Goal: Information Seeking & Learning: Learn about a topic

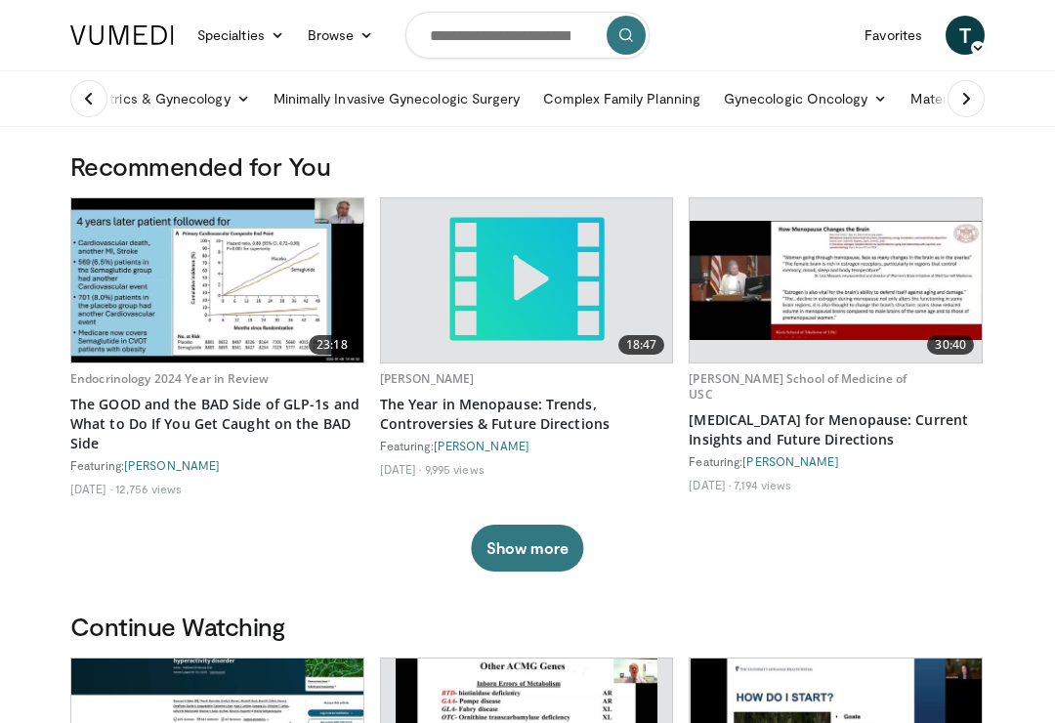
click at [181, 103] on link "Obstetrics & Gynecology" at bounding box center [160, 98] width 203 height 39
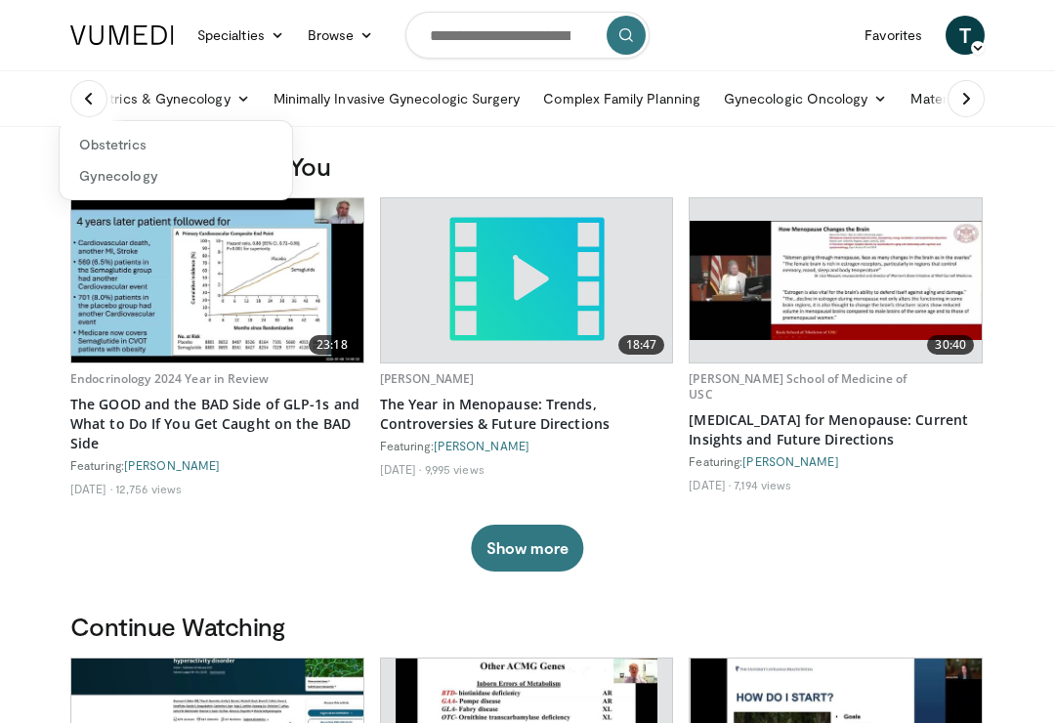
click at [104, 86] on button at bounding box center [88, 98] width 37 height 37
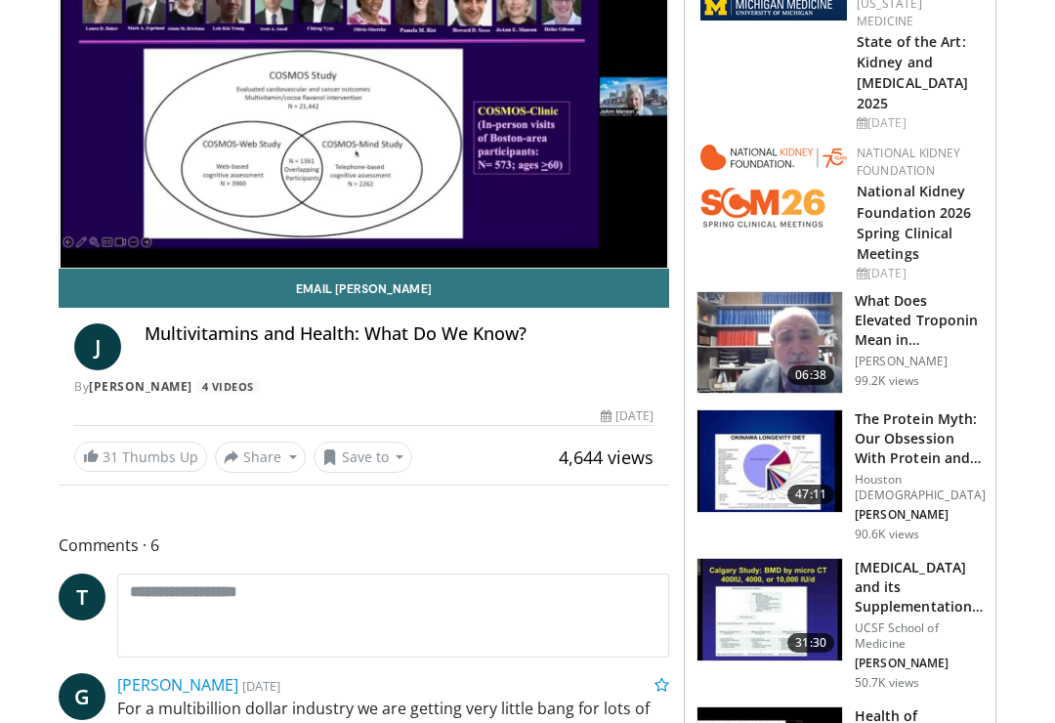
scroll to position [205, 0]
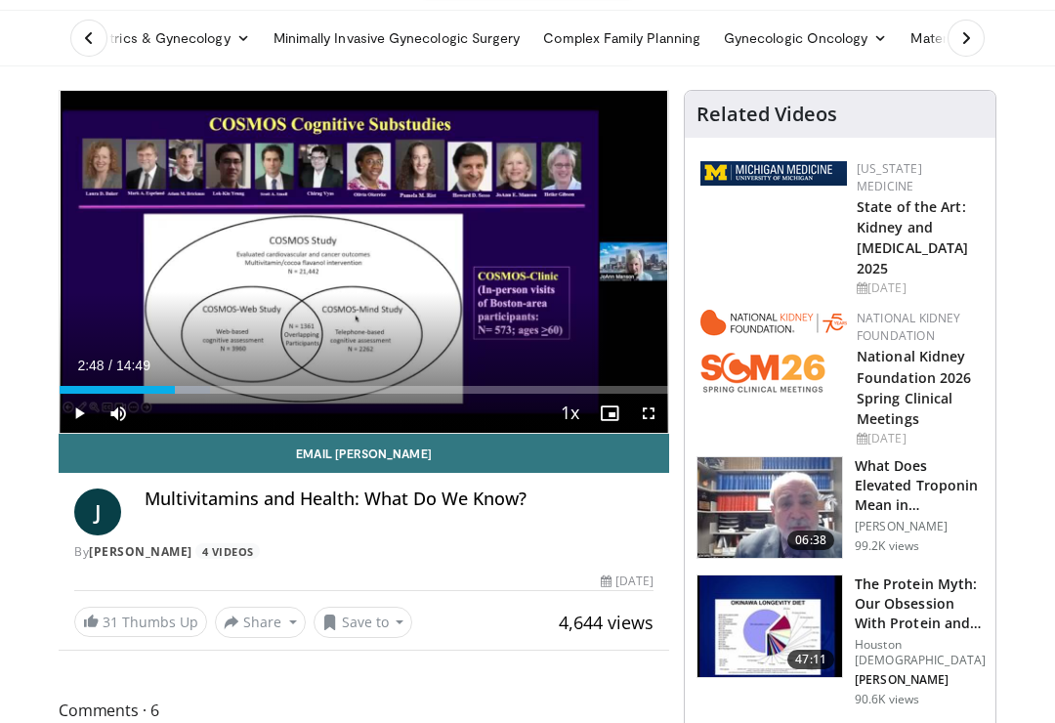
scroll to position [54, 0]
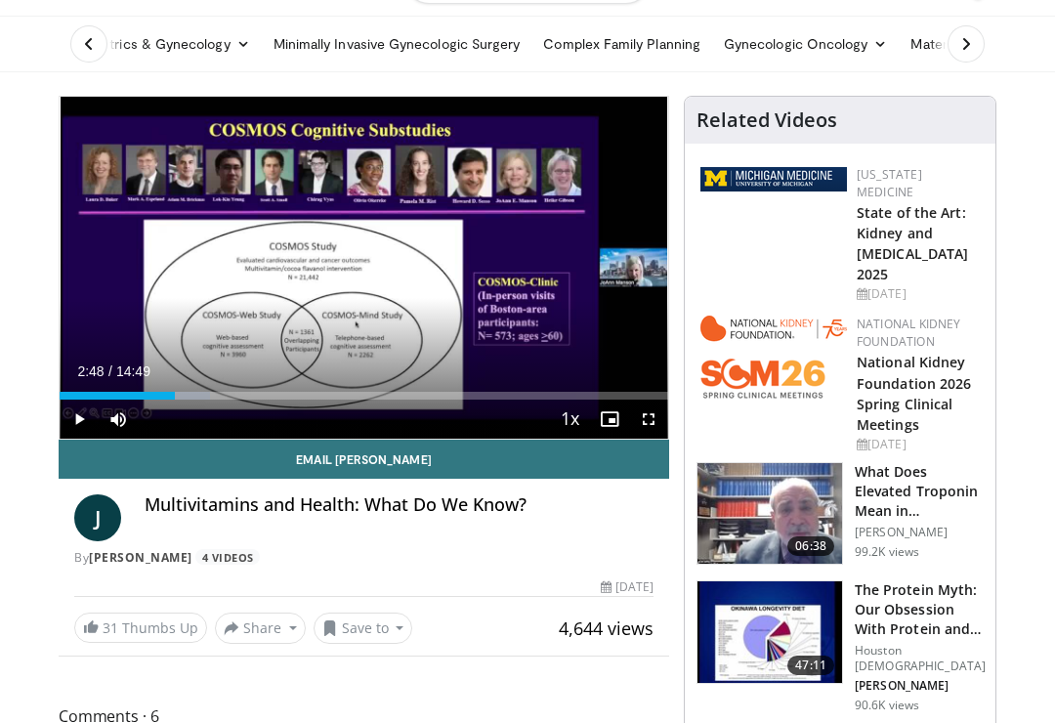
click at [97, 408] on span "Video Player" at bounding box center [79, 420] width 39 height 39
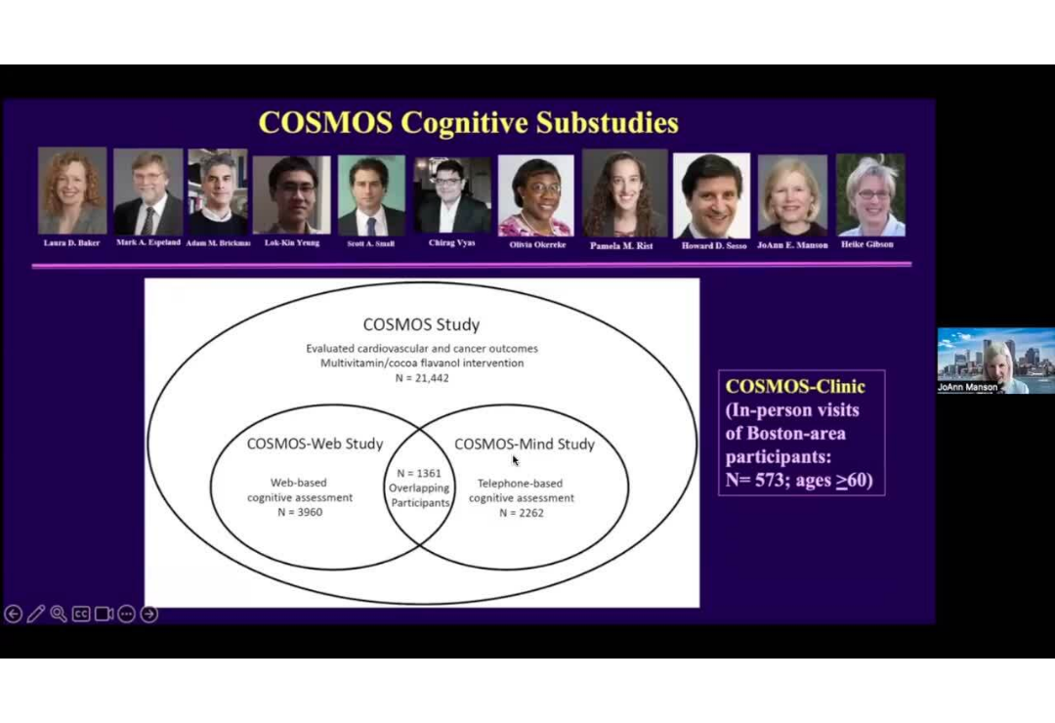
scroll to position [0, 0]
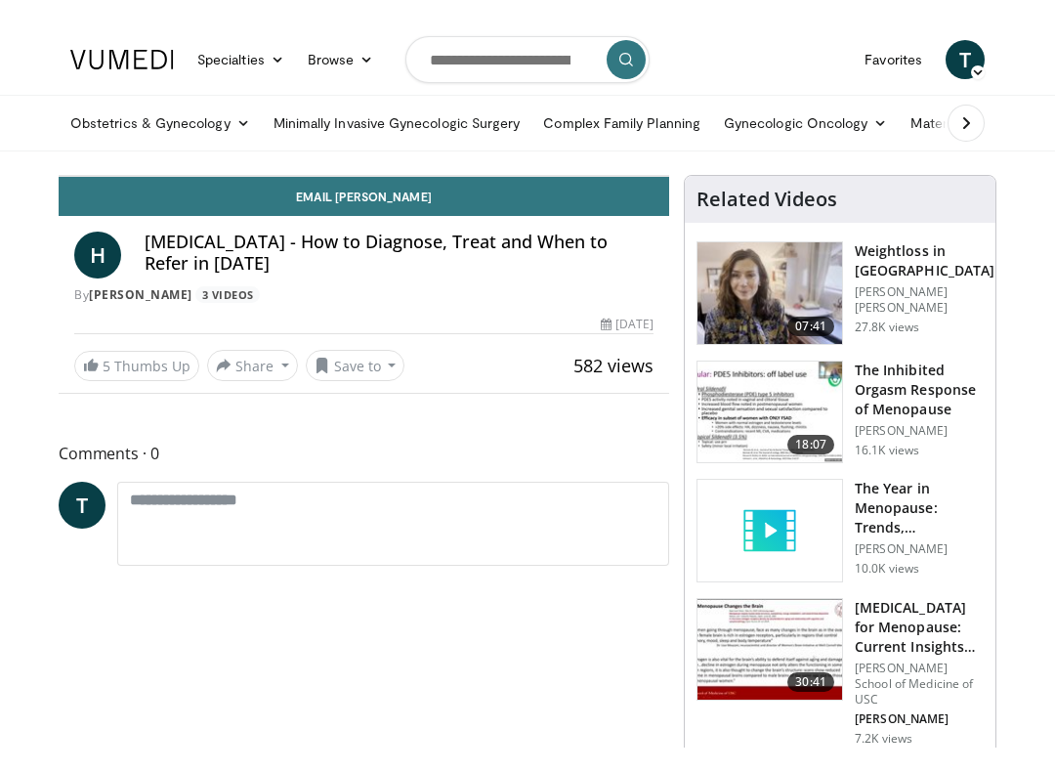
scroll to position [20, 0]
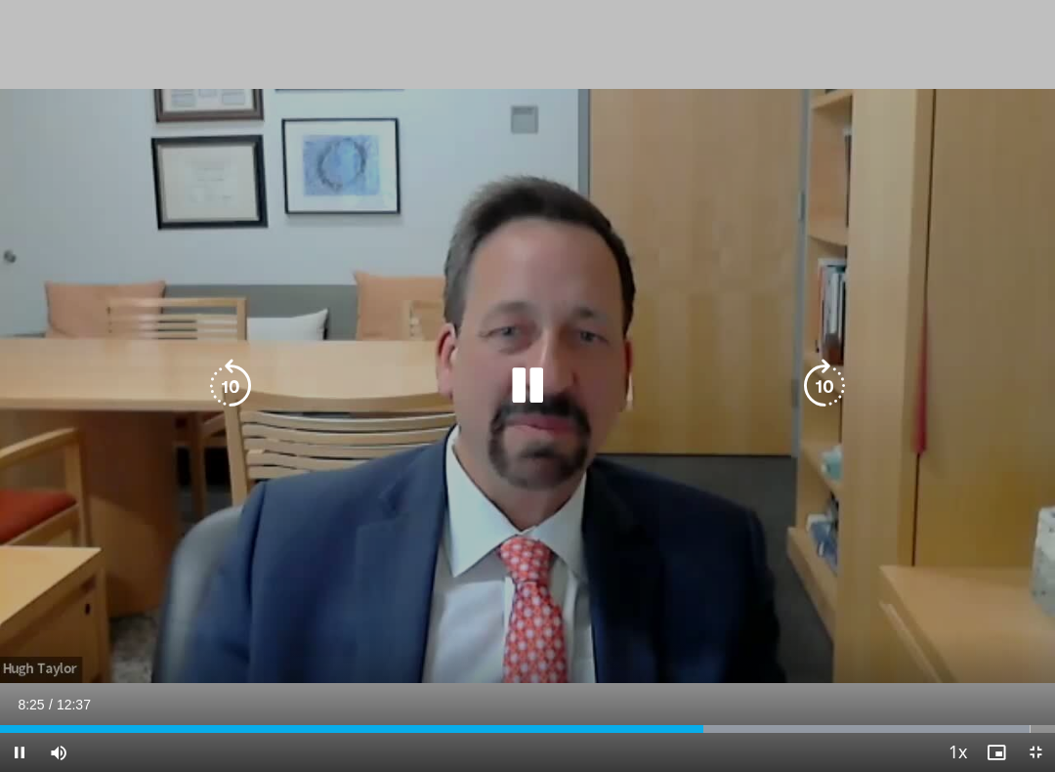
click at [240, 376] on icon "Video Player" at bounding box center [230, 386] width 55 height 55
click at [246, 376] on icon "Video Player" at bounding box center [230, 386] width 55 height 55
click at [242, 397] on icon "Video Player" at bounding box center [230, 386] width 55 height 55
click at [247, 389] on icon "Video Player" at bounding box center [230, 386] width 55 height 55
click at [245, 387] on icon "Video Player" at bounding box center [230, 386] width 55 height 55
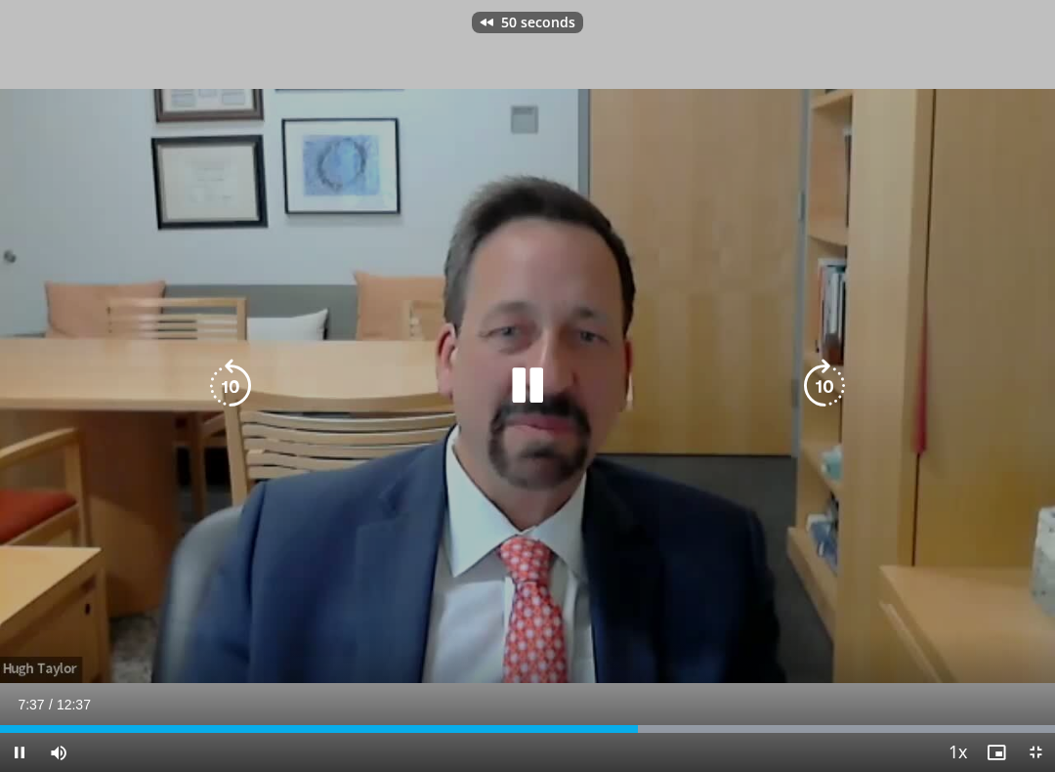
click at [243, 384] on icon "Video Player" at bounding box center [230, 386] width 55 height 55
click at [232, 379] on icon "Video Player" at bounding box center [230, 386] width 55 height 55
click at [227, 379] on icon "Video Player" at bounding box center [230, 386] width 55 height 55
click at [230, 373] on icon "Video Player" at bounding box center [230, 386] width 55 height 55
click at [225, 370] on icon "Video Player" at bounding box center [230, 386] width 55 height 55
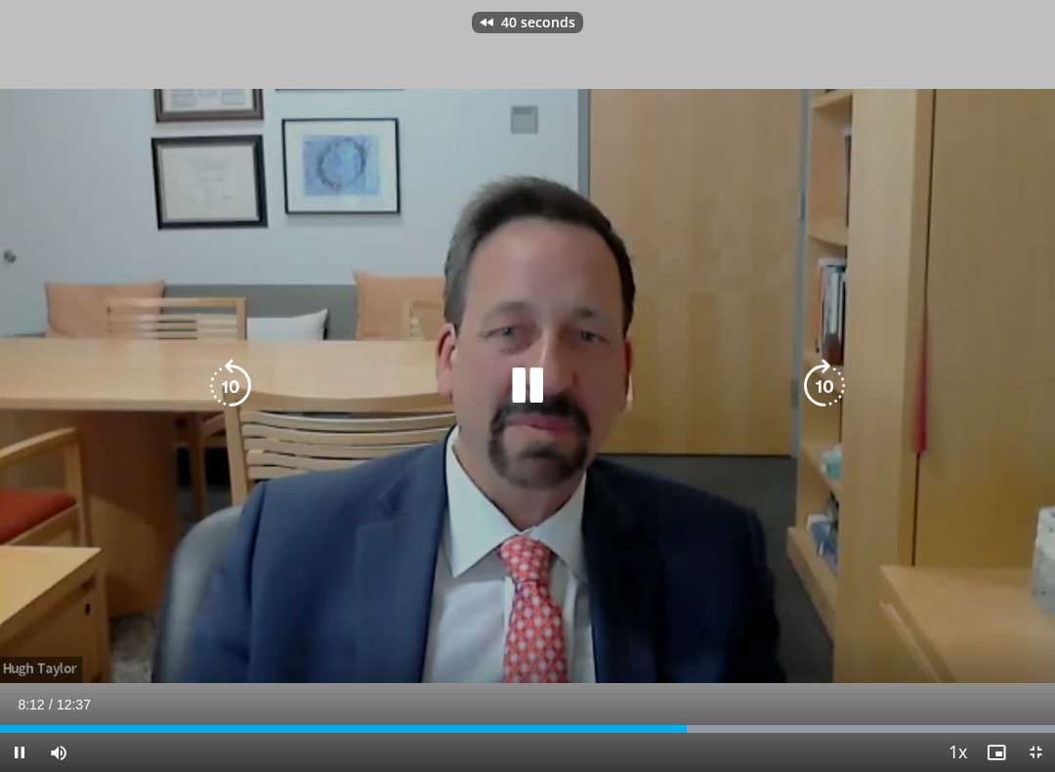
click at [232, 381] on icon "Video Player" at bounding box center [230, 386] width 55 height 55
click at [228, 381] on icon "Video Player" at bounding box center [230, 386] width 55 height 55
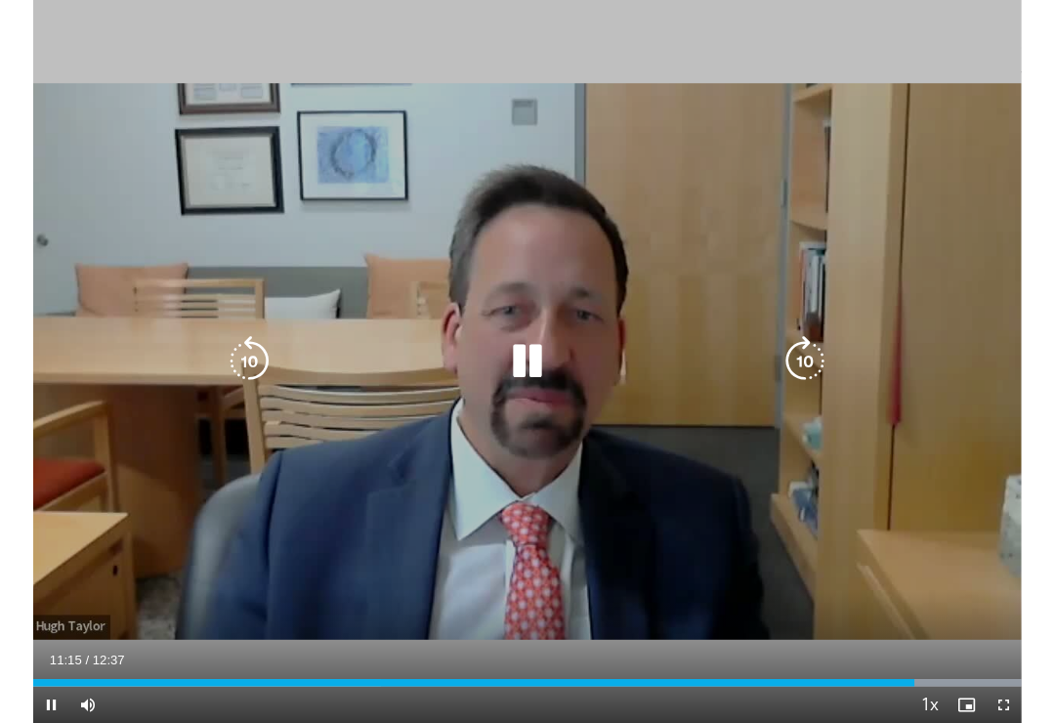
scroll to position [0, 0]
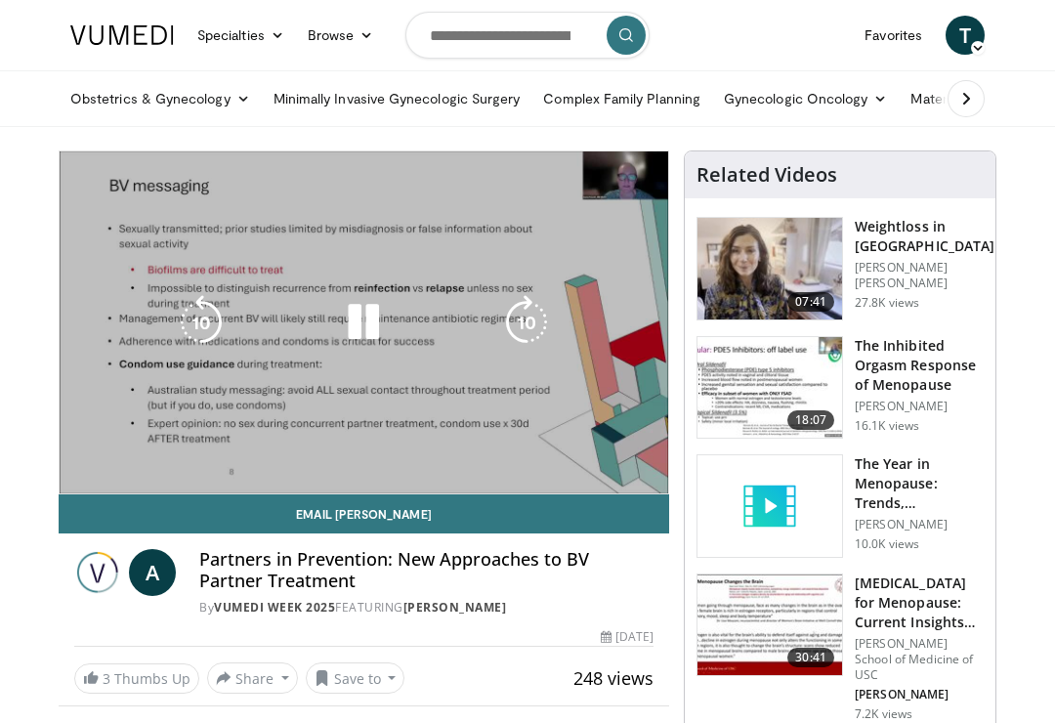
click at [640, 401] on div "10 seconds Tap to unmute" at bounding box center [364, 322] width 609 height 342
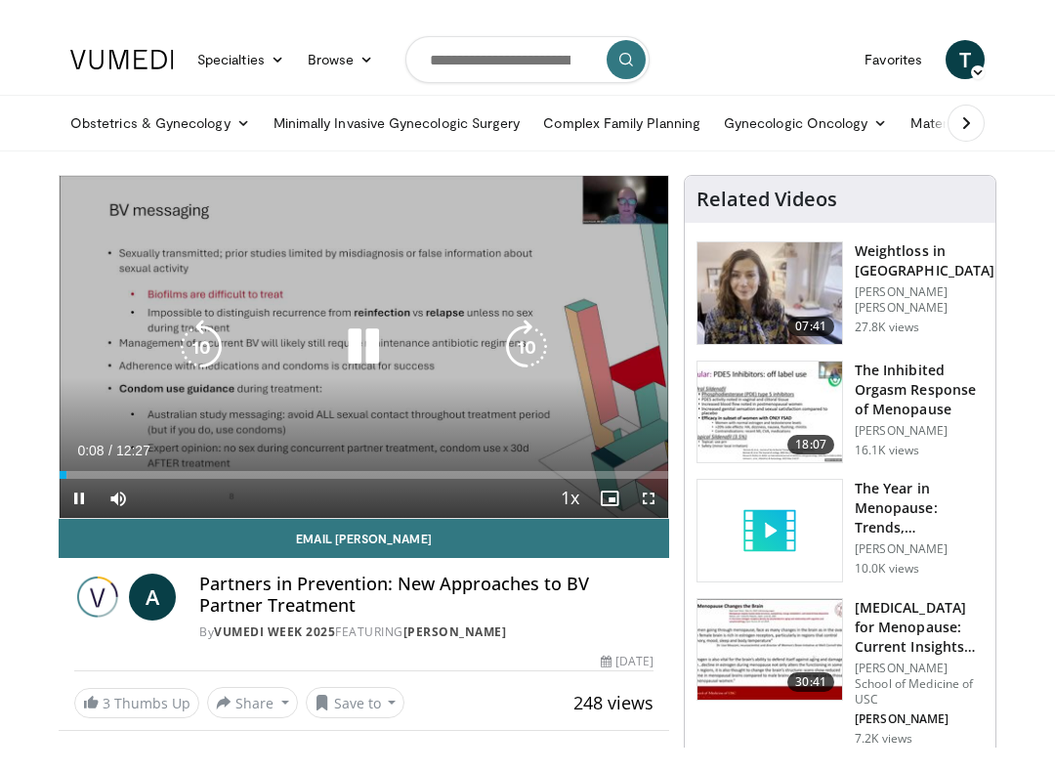
scroll to position [20, 0]
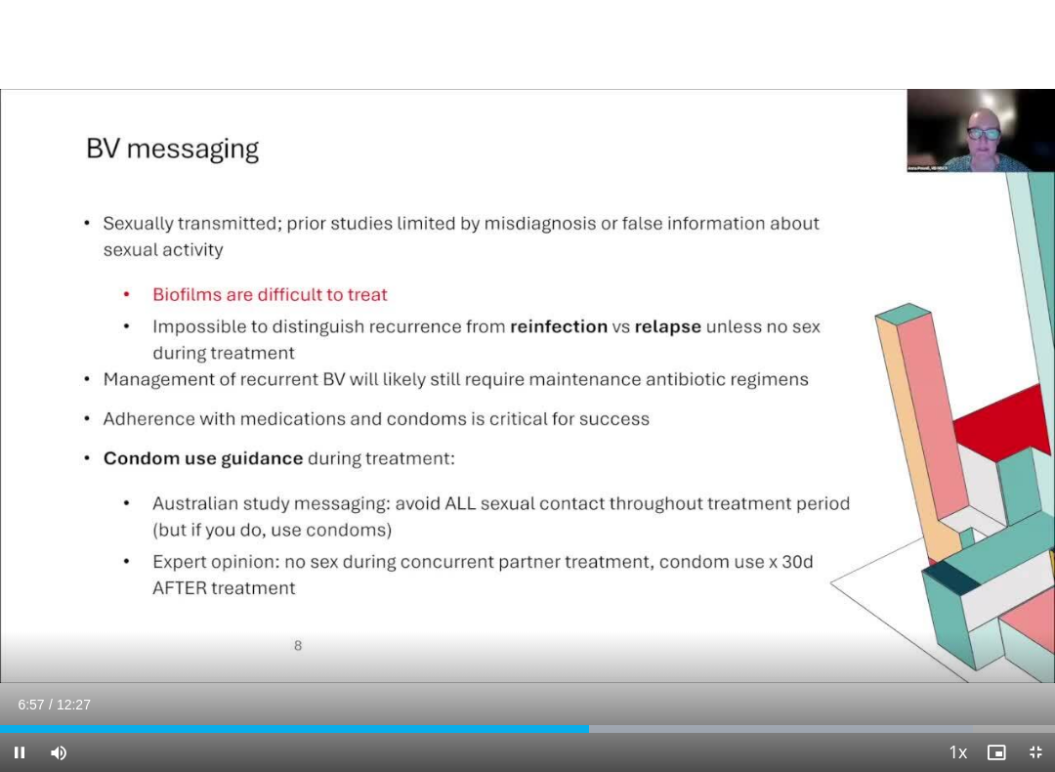
click at [780, 196] on div "10 seconds Tap to unmute" at bounding box center [527, 386] width 1055 height 772
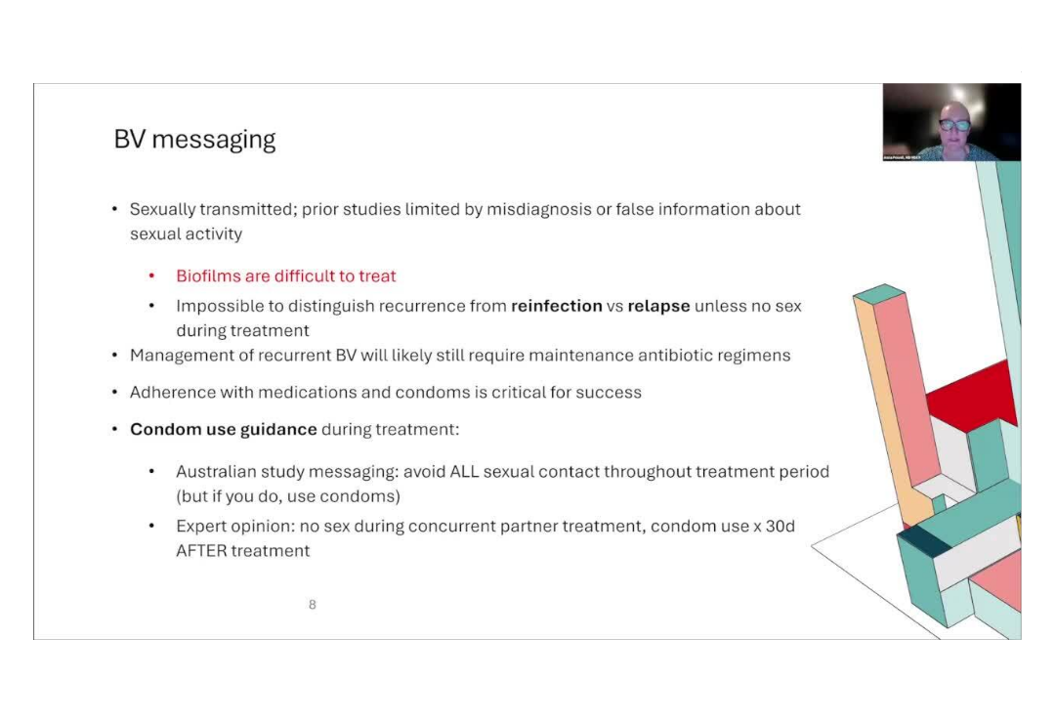
scroll to position [0, 0]
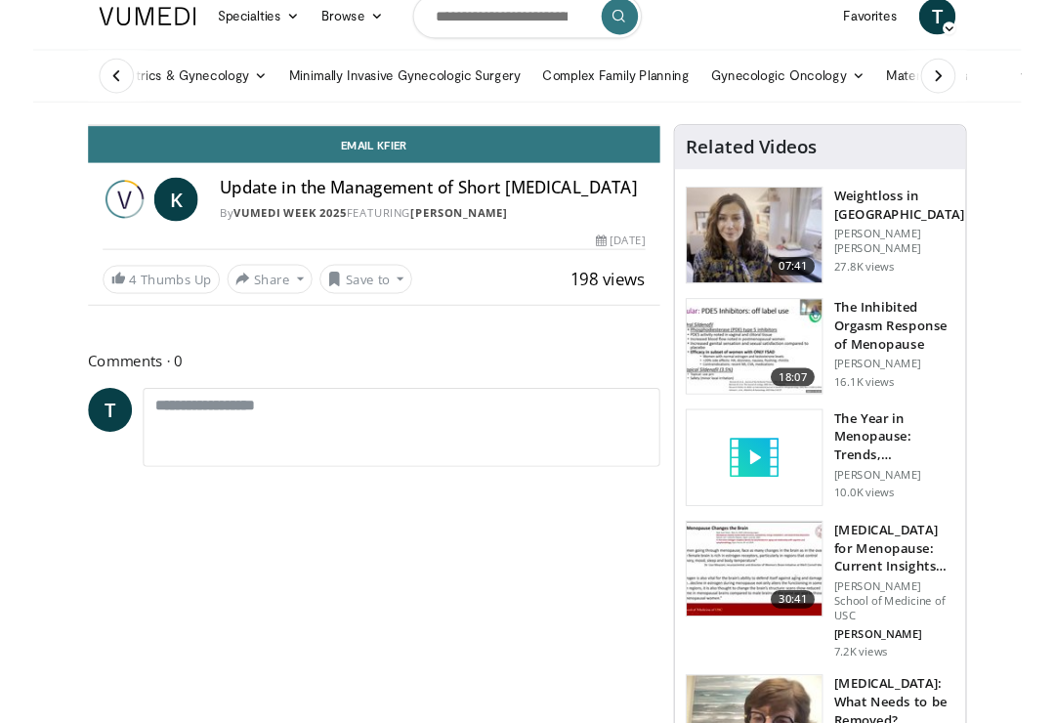
scroll to position [20, 0]
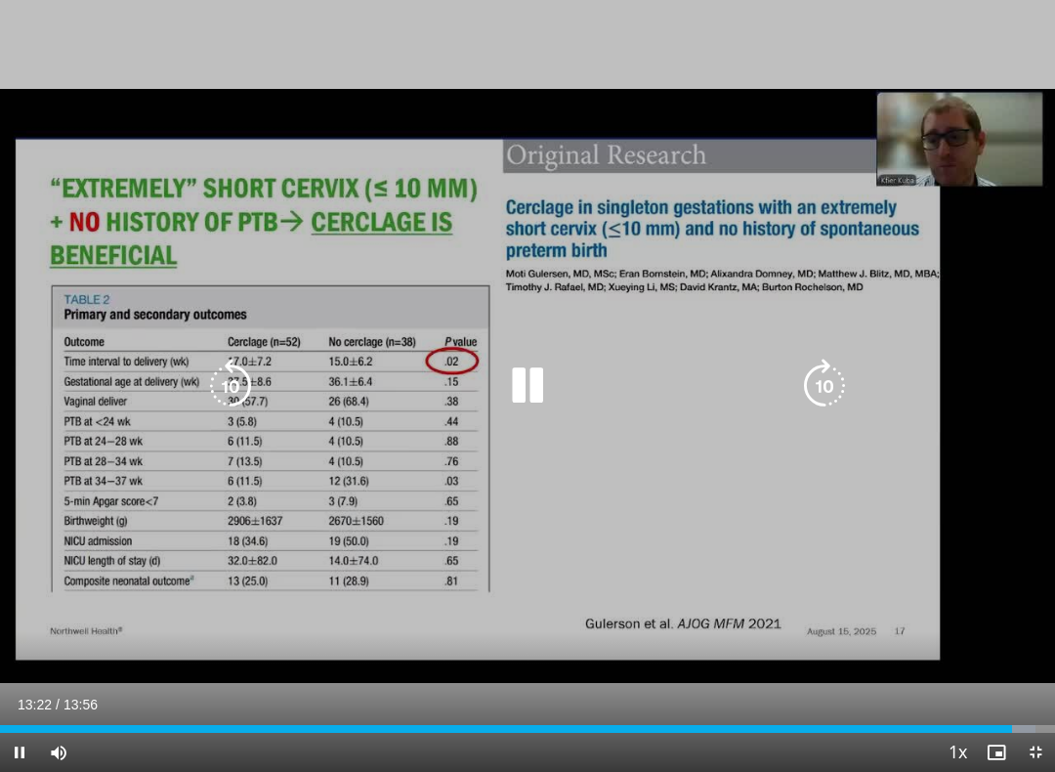
click at [1046, 722] on span "Video Player" at bounding box center [1035, 752] width 39 height 39
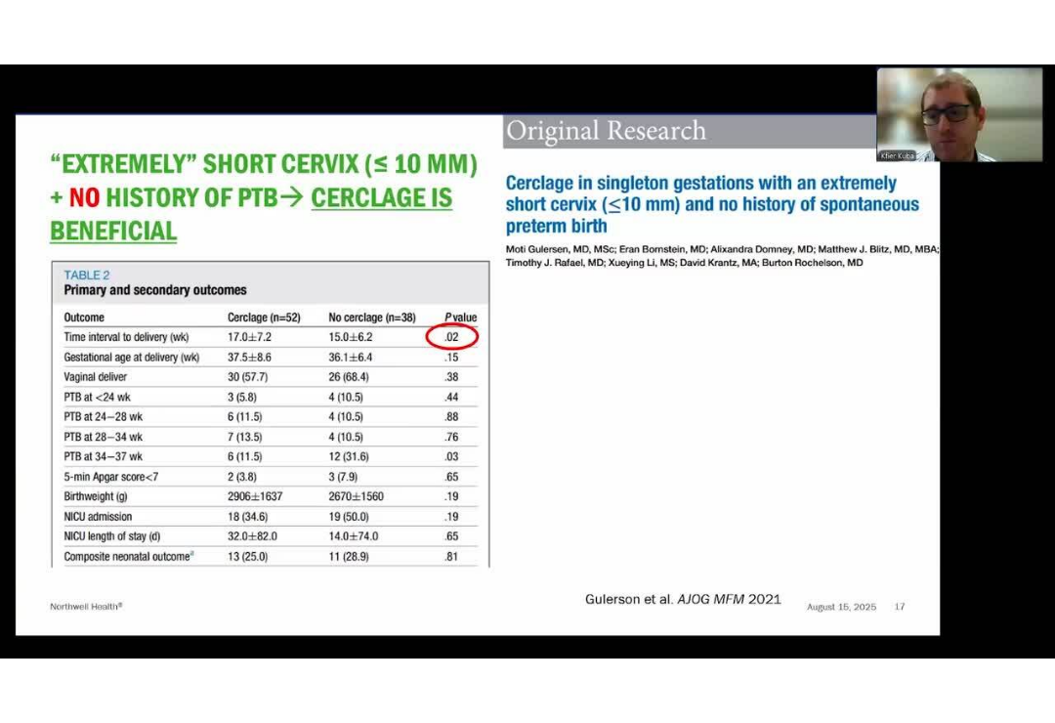
scroll to position [0, 0]
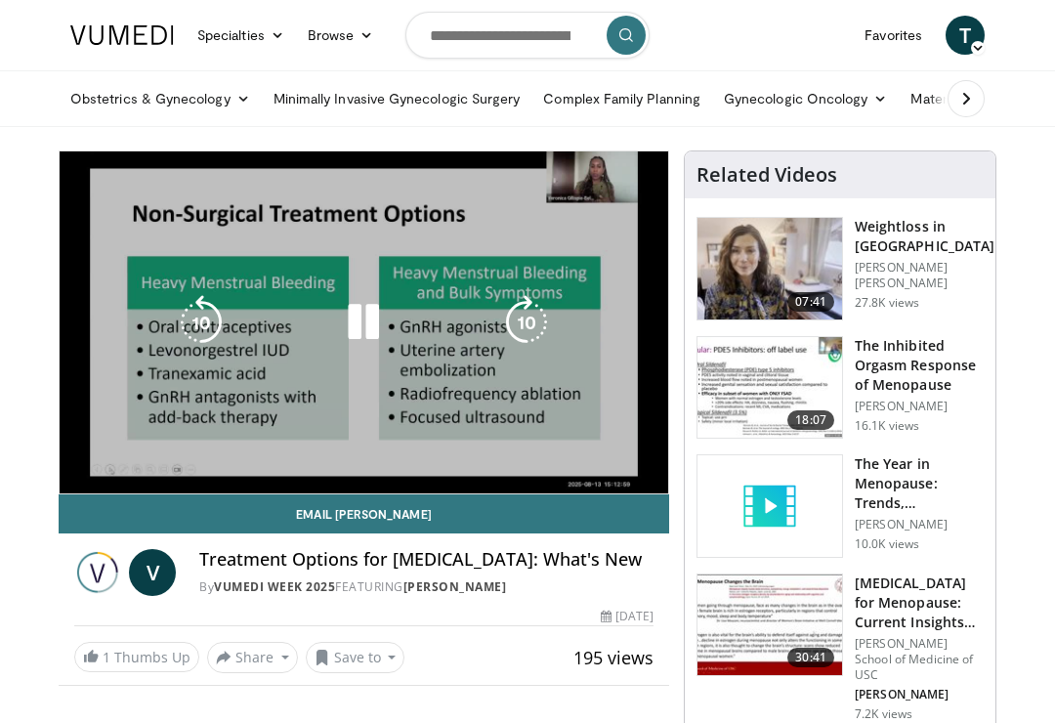
click at [584, 367] on div "10 seconds Tap to unmute" at bounding box center [364, 322] width 609 height 342
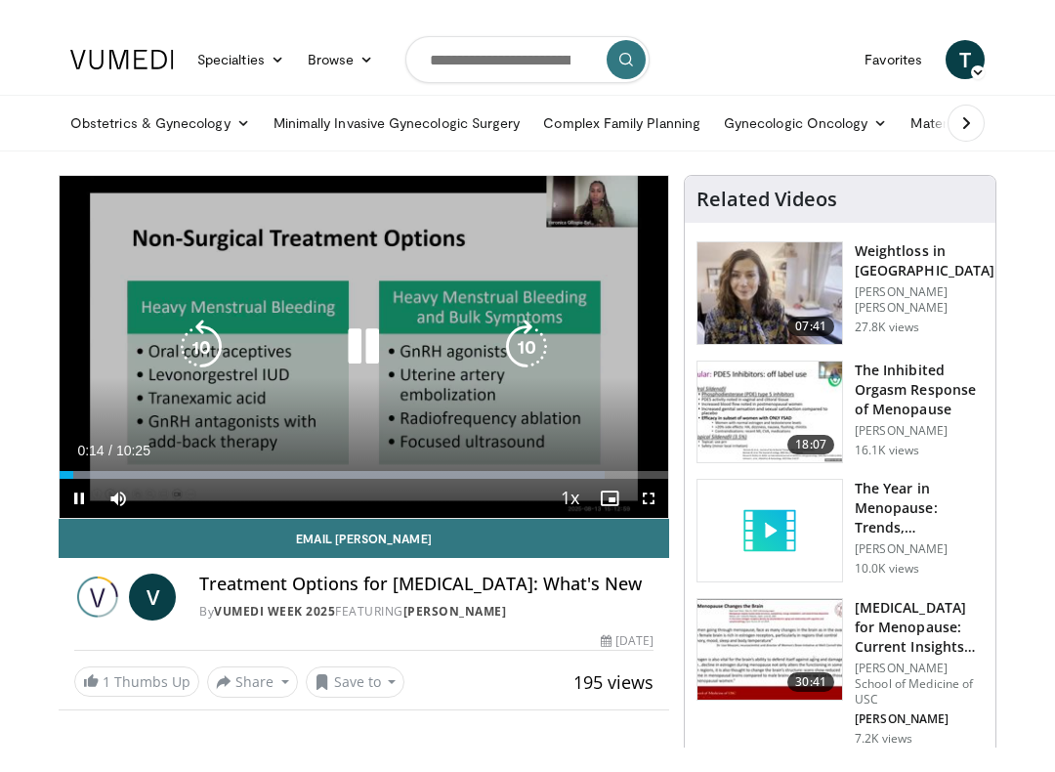
scroll to position [20, 0]
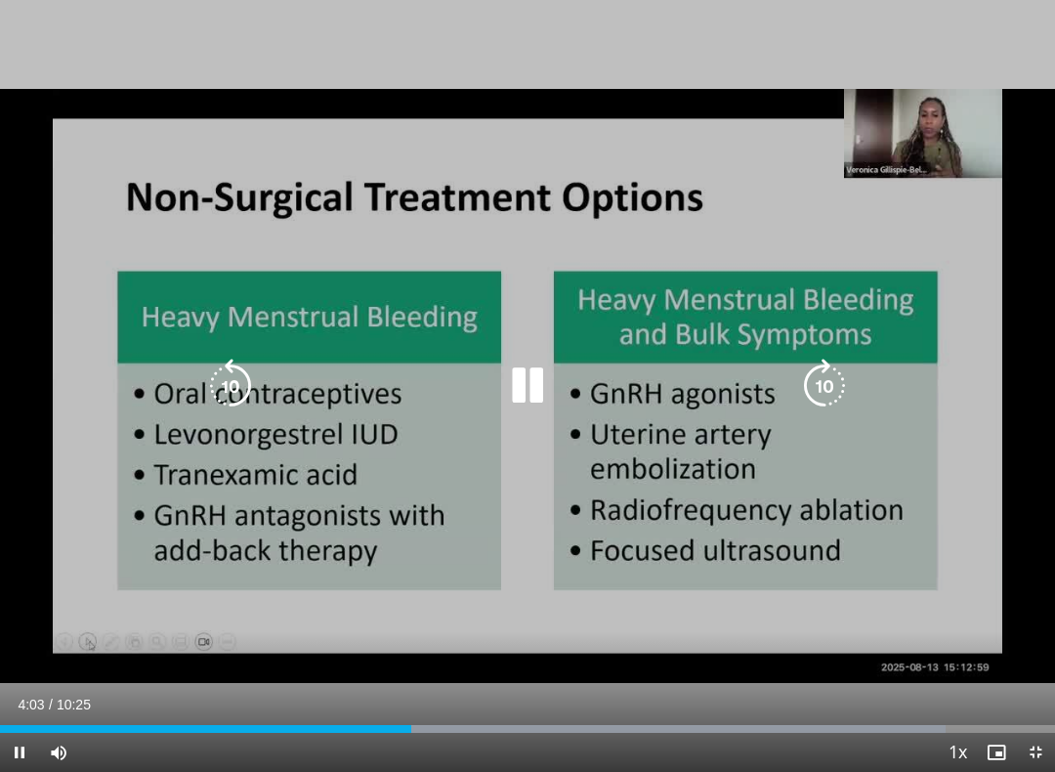
click at [832, 390] on icon "Video Player" at bounding box center [824, 386] width 55 height 55
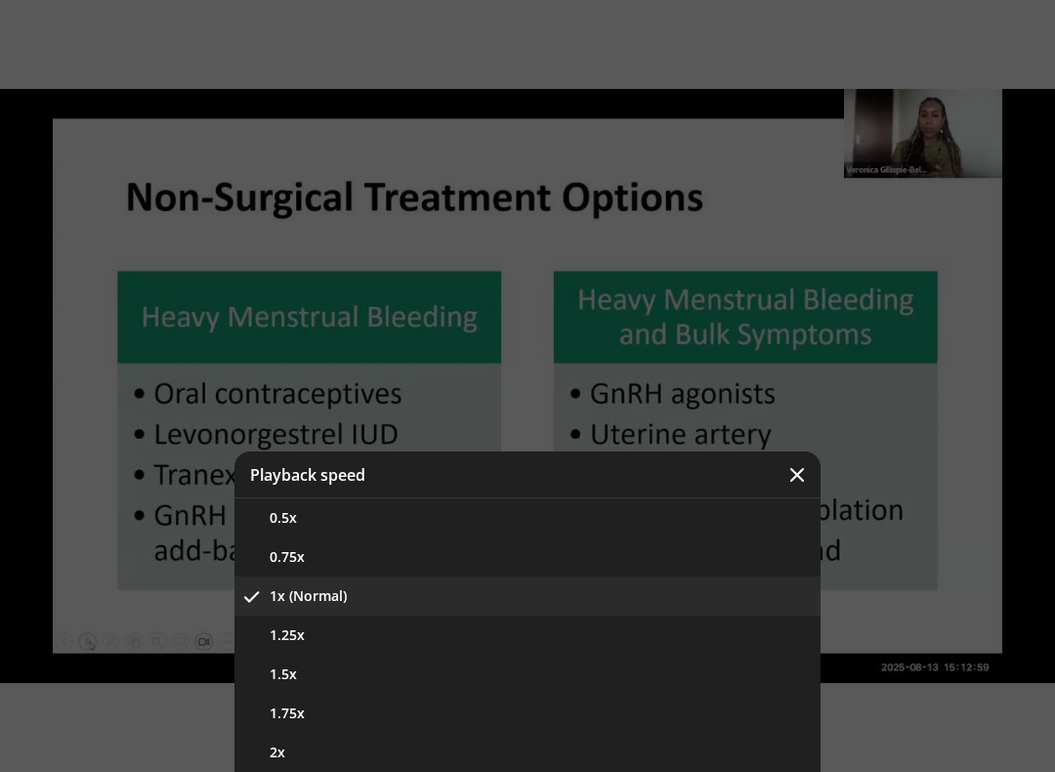
click at [505, 648] on button "1.25x" at bounding box center [527, 634] width 586 height 39
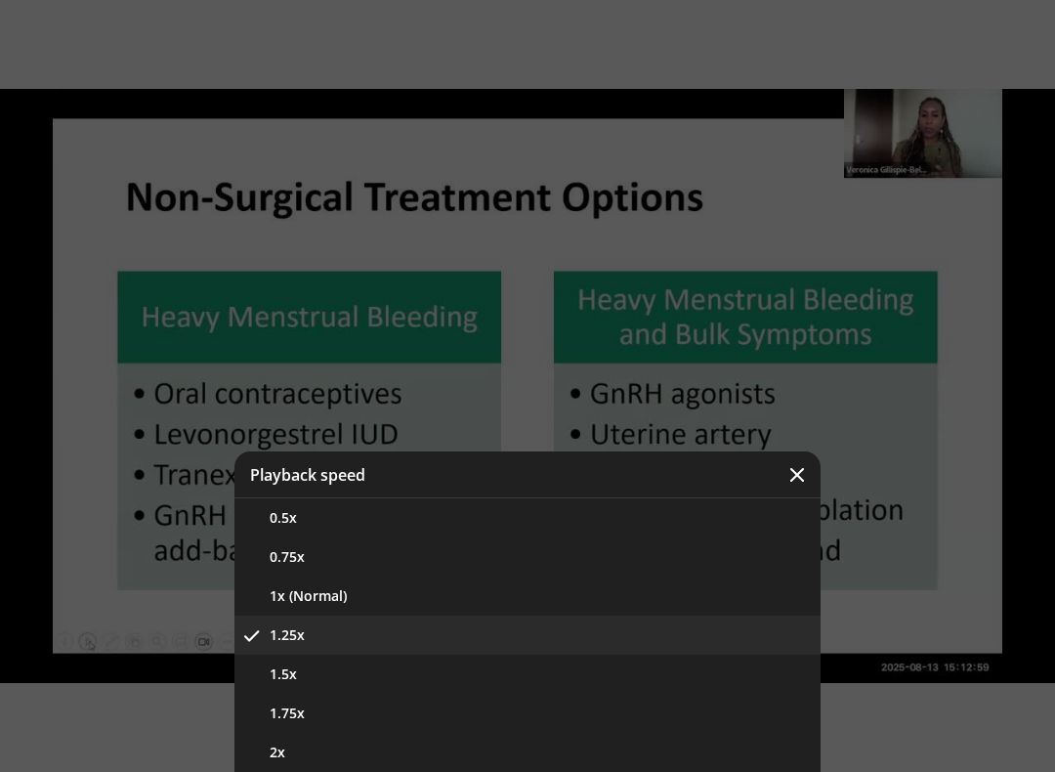
click at [385, 608] on button "1x (Normal)" at bounding box center [527, 595] width 586 height 39
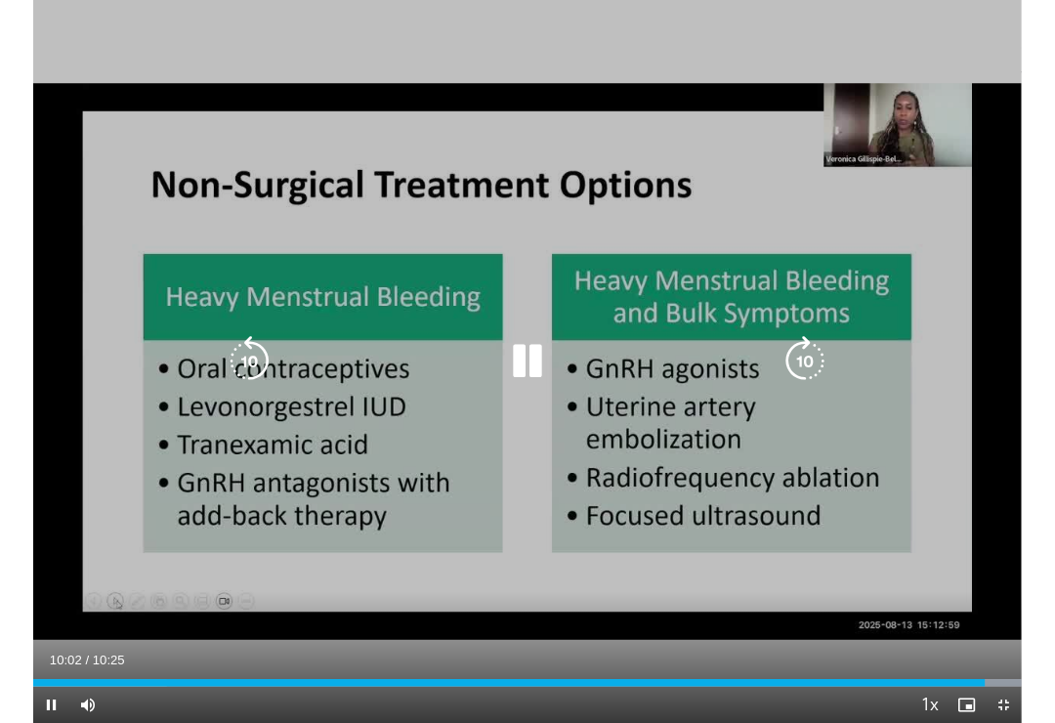
scroll to position [0, 0]
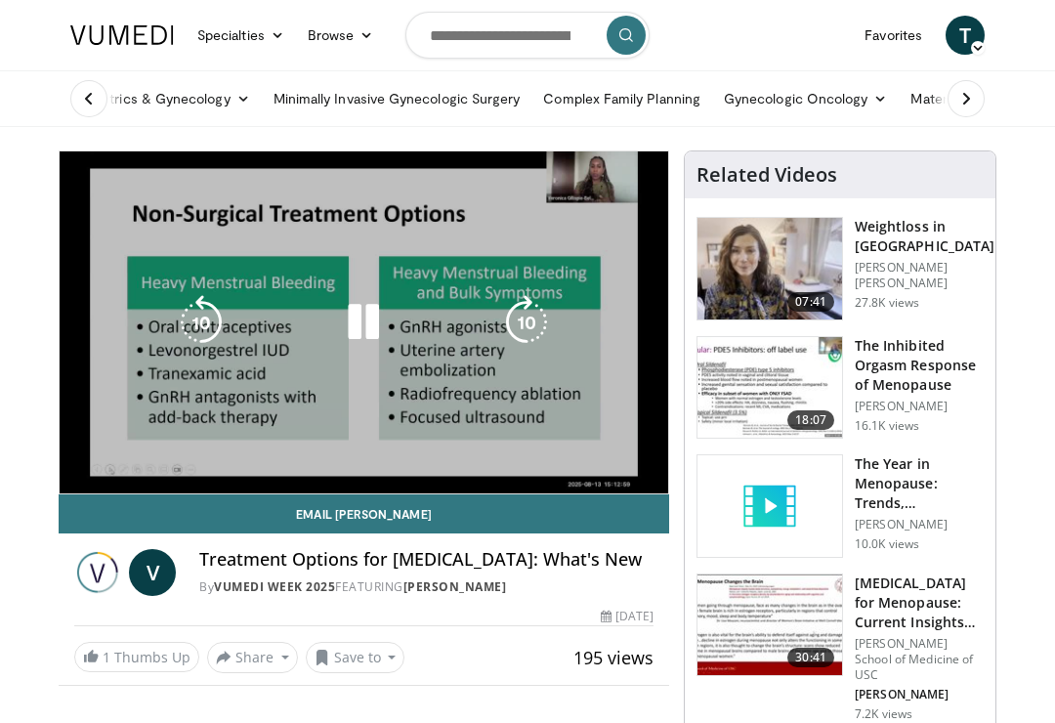
click at [552, 327] on icon "Video Player" at bounding box center [526, 322] width 55 height 55
